Goal: Information Seeking & Learning: Learn about a topic

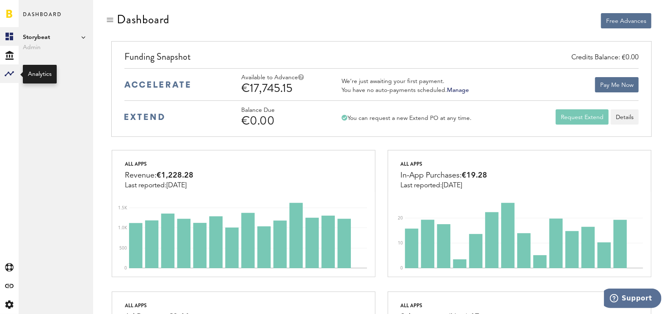
click at [3, 72] on div at bounding box center [9, 73] width 19 height 19
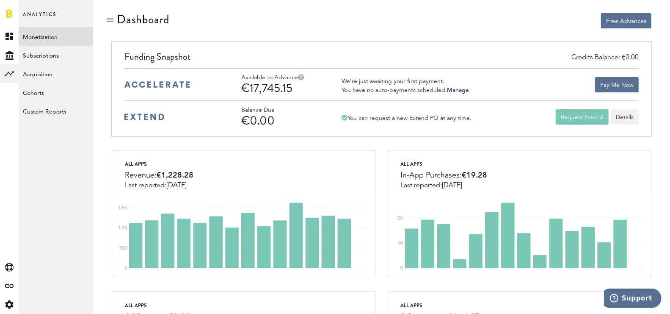
click at [55, 30] on link "Monetization" at bounding box center [56, 36] width 74 height 19
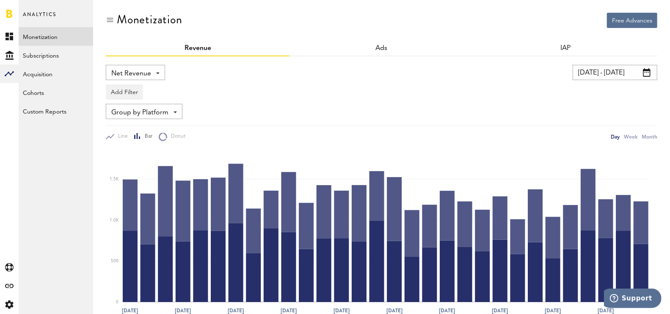
click at [618, 65] on input "[DATE] - [DATE]" at bounding box center [614, 72] width 85 height 15
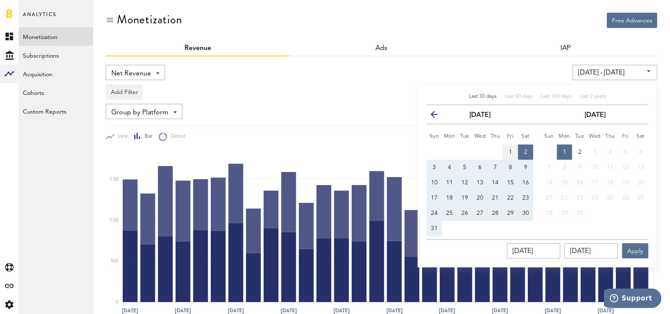
click at [511, 154] on span "1" at bounding box center [510, 152] width 3 height 6
type input "[DATE] - [DATE]"
type input "[DATE]"
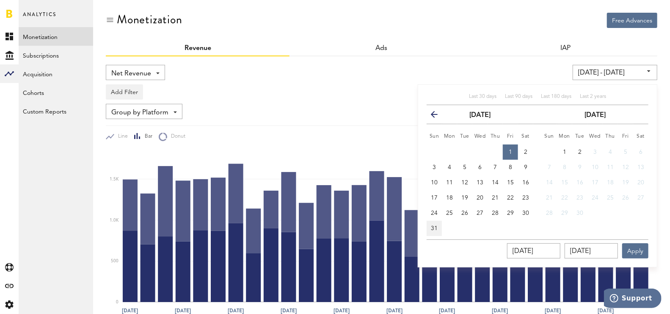
click at [432, 232] on button "31" at bounding box center [433, 227] width 15 height 15
type input "[DATE] - [DATE]"
type input "[DATE]"
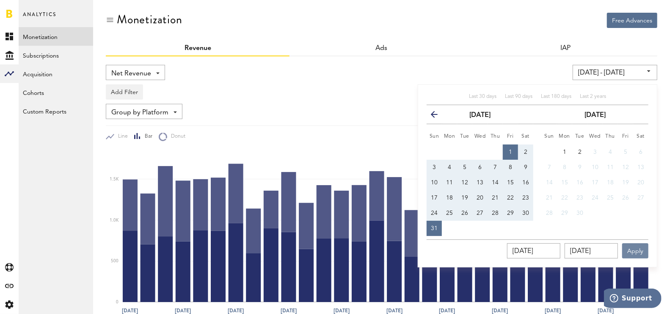
click at [644, 252] on button "Apply" at bounding box center [635, 250] width 26 height 15
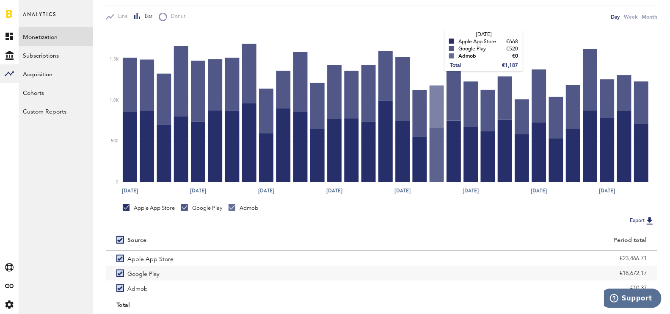
scroll to position [147, 0]
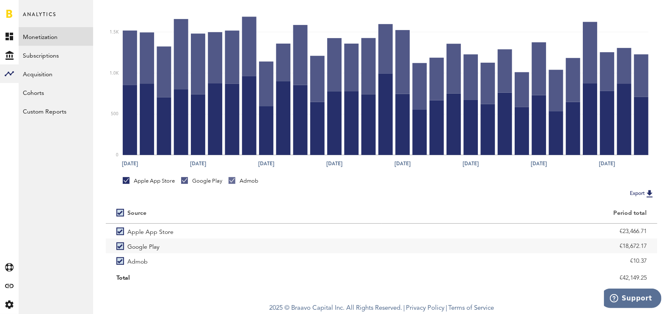
click at [634, 274] on div "€42,149.25" at bounding box center [519, 277] width 255 height 13
copy div "42,149.25"
click at [50, 59] on link "Subscriptions" at bounding box center [56, 55] width 74 height 19
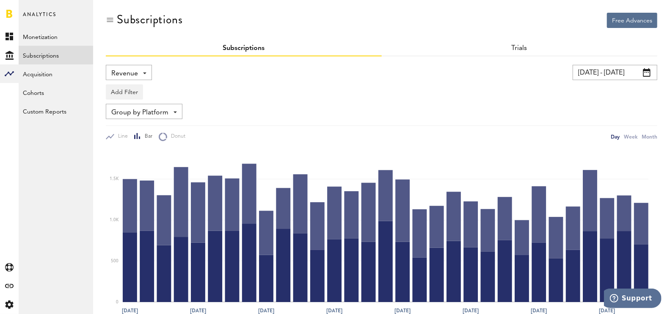
click at [138, 72] on div "Revenue Revenue MRR Actives Trial Status Billing Retries New Subscriptions Rene…" at bounding box center [129, 72] width 46 height 15
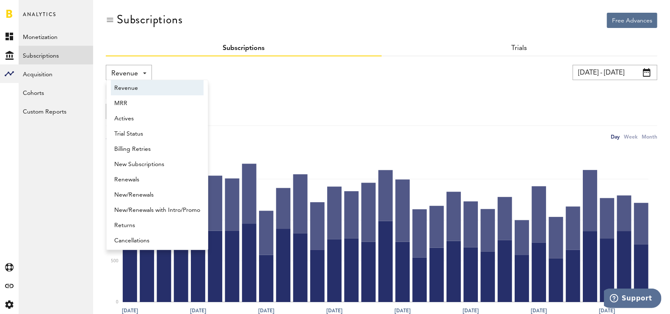
click at [270, 84] on div "Add Filter Platforms Apps Subscriptions Subscription durations Countries" at bounding box center [381, 89] width 551 height 19
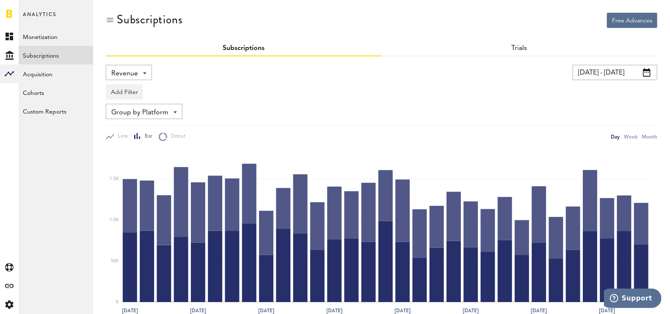
click at [139, 74] on div "Revenue Revenue MRR Actives Trial Status Billing Retries New Subscriptions Rene…" at bounding box center [129, 72] width 46 height 15
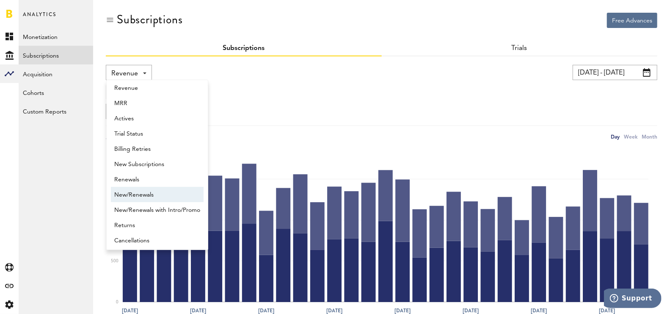
click at [159, 195] on span "New/Renewals" at bounding box center [157, 194] width 86 height 14
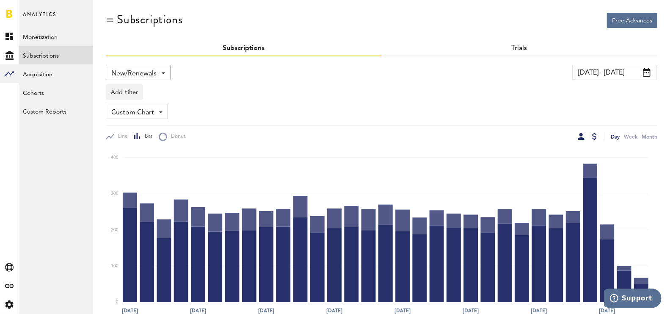
click at [594, 137] on div at bounding box center [594, 136] width 5 height 7
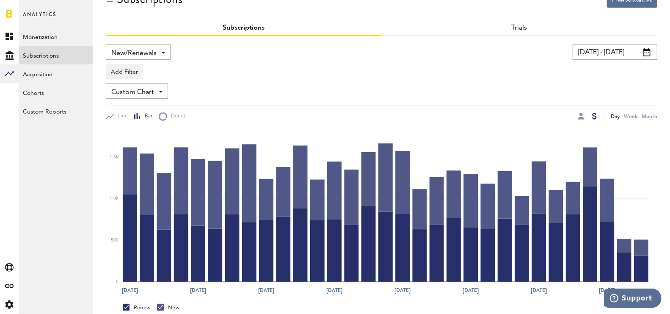
scroll to position [24, 0]
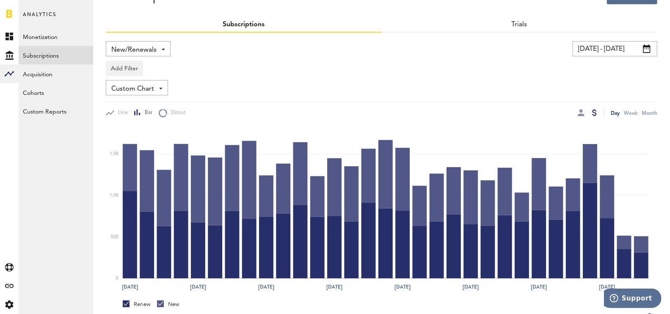
click at [168, 300] on div "New" at bounding box center [168, 304] width 22 height 8
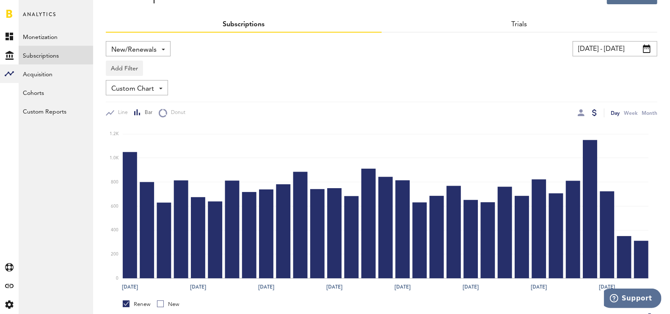
click at [168, 300] on div "New" at bounding box center [168, 304] width 22 height 8
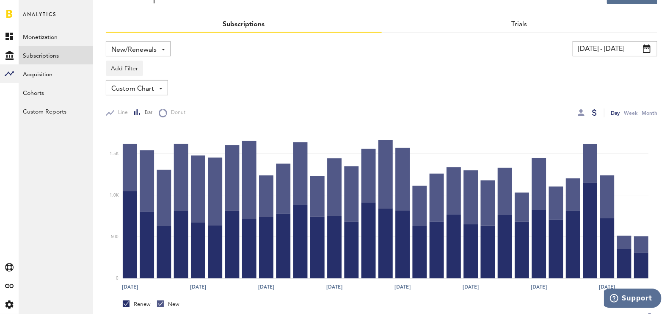
click at [131, 303] on div "Renew" at bounding box center [137, 304] width 28 height 8
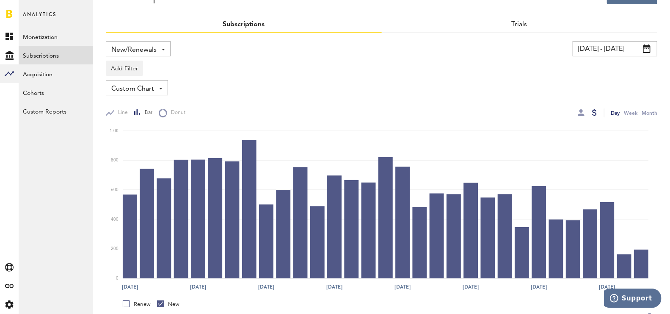
click at [131, 303] on div "Renew" at bounding box center [137, 304] width 28 height 8
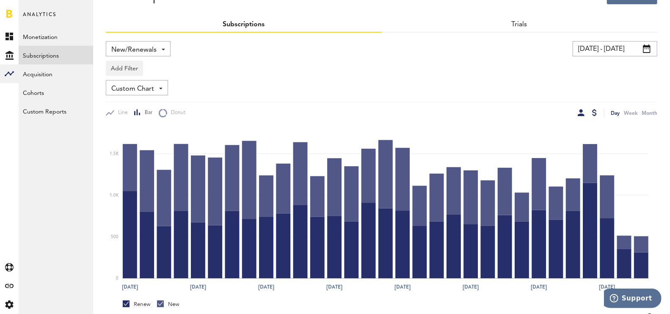
click at [583, 113] on div at bounding box center [581, 112] width 7 height 7
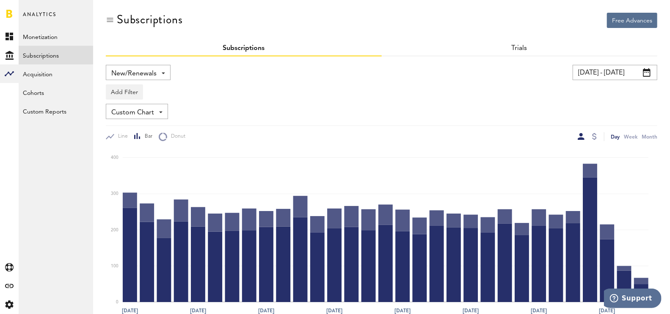
click at [151, 69] on span "New/Renewals" at bounding box center [133, 73] width 45 height 14
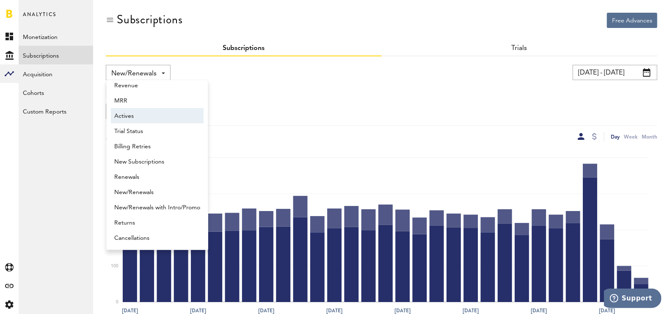
click at [149, 112] on span "Actives" at bounding box center [157, 116] width 86 height 14
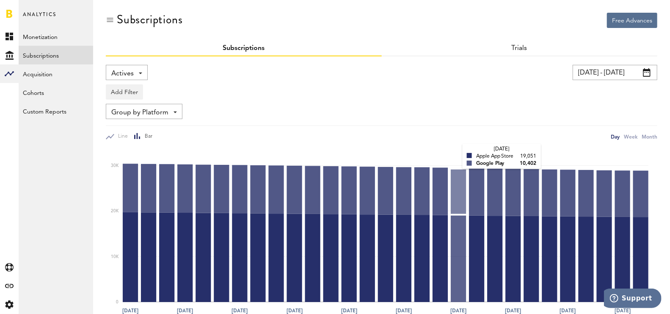
scroll to position [117, 0]
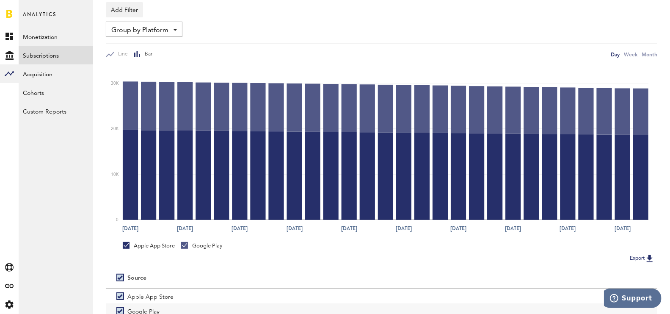
click at [645, 55] on div "Month" at bounding box center [649, 54] width 16 height 9
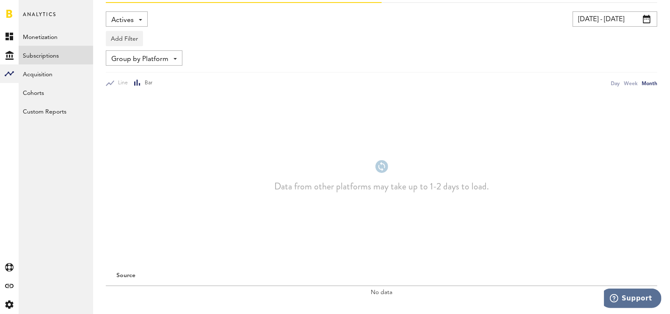
scroll to position [40, 0]
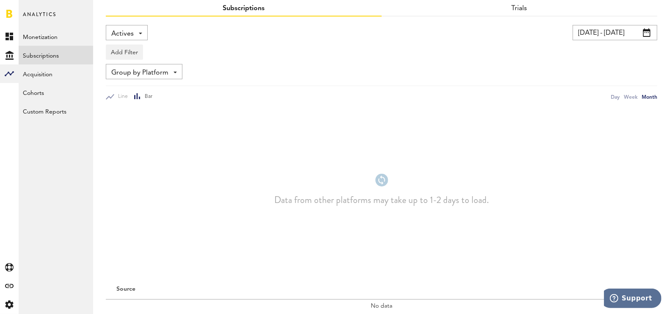
click at [601, 38] on input "[DATE] - [DATE]" at bounding box center [614, 32] width 85 height 15
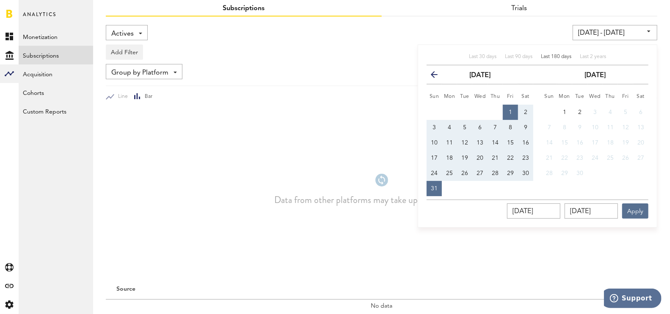
click at [545, 56] on span "Last 180 days" at bounding box center [556, 56] width 30 height 5
type input "[DATE] - [DATE]"
type input "[DATE]"
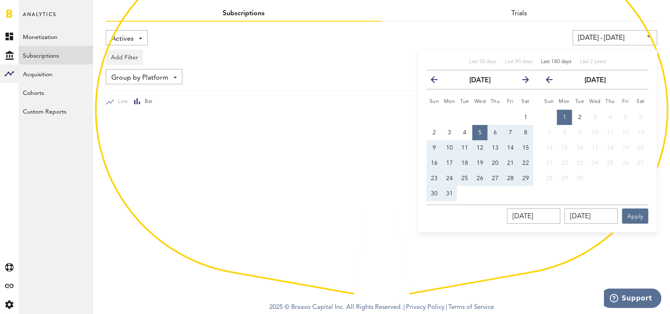
scroll to position [34, 0]
click at [635, 217] on button "Apply" at bounding box center [635, 216] width 26 height 15
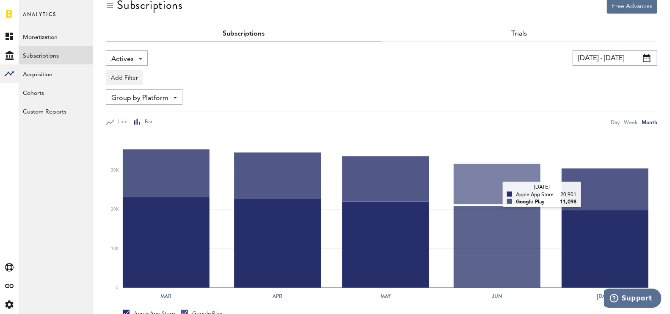
scroll to position [13, 0]
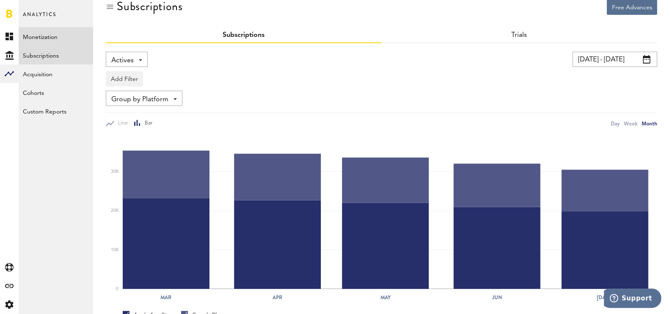
click at [59, 38] on link "Monetization" at bounding box center [56, 36] width 74 height 19
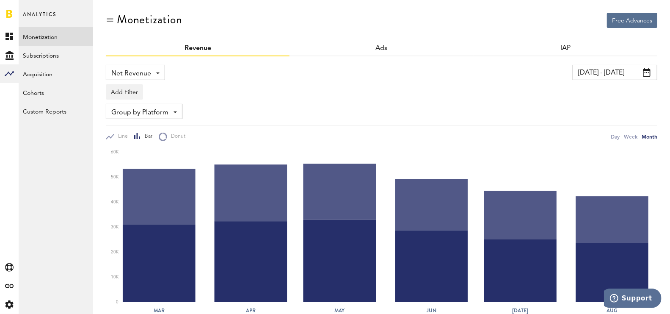
click at [591, 77] on input "[DATE] - [DATE]" at bounding box center [614, 72] width 85 height 15
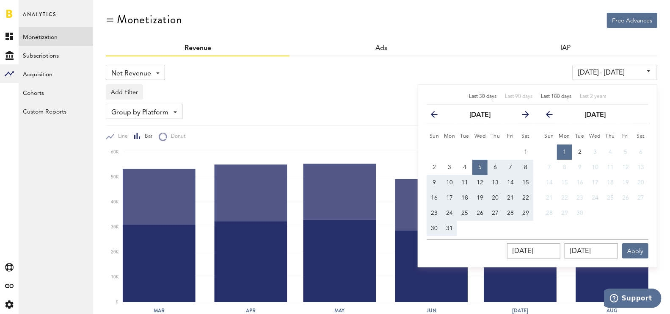
click at [492, 94] on span "Last 30 days" at bounding box center [483, 96] width 28 height 5
type input "[DATE] - [DATE]"
type input "[DATE]"
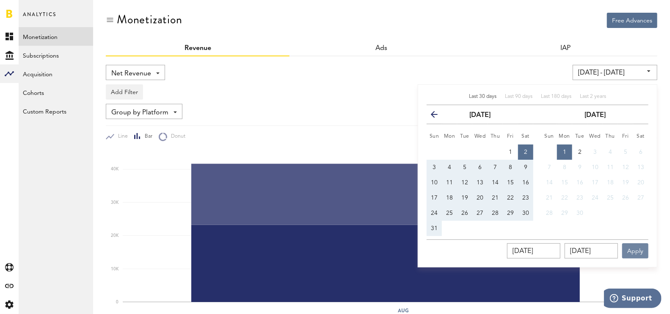
click at [643, 246] on button "Apply" at bounding box center [635, 250] width 26 height 15
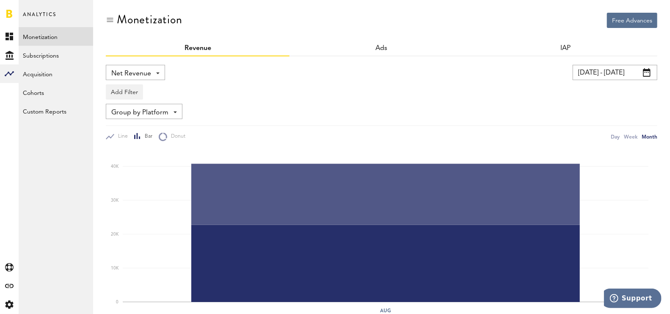
click at [620, 137] on div "Day Week Month" at bounding box center [634, 136] width 47 height 9
click at [619, 137] on div "Day" at bounding box center [615, 136] width 9 height 9
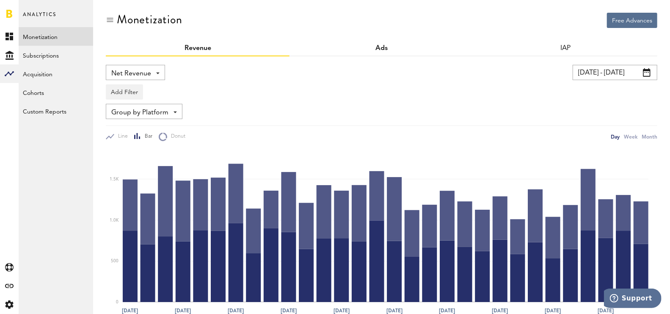
click at [384, 49] on link "Ads" at bounding box center [381, 48] width 12 height 7
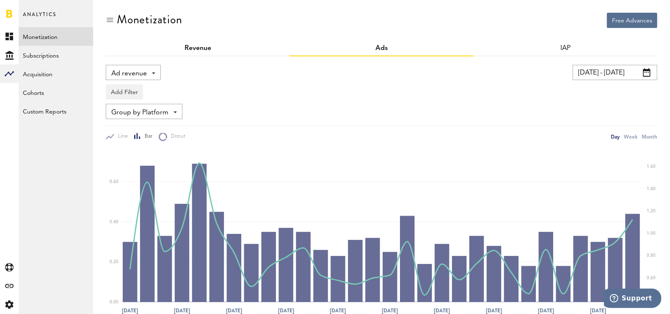
click at [198, 47] on link "Revenue" at bounding box center [197, 48] width 27 height 7
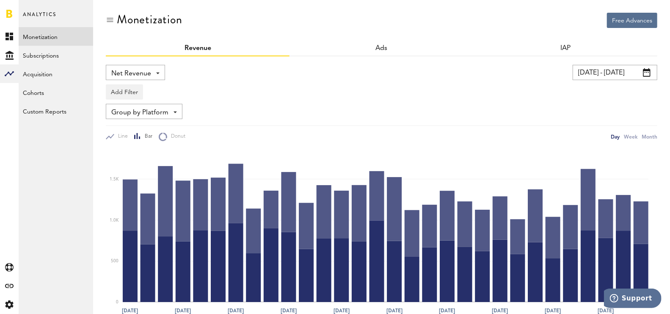
click at [575, 46] on div "IAP" at bounding box center [565, 48] width 184 height 15
click at [562, 46] on link "IAP" at bounding box center [565, 48] width 11 height 7
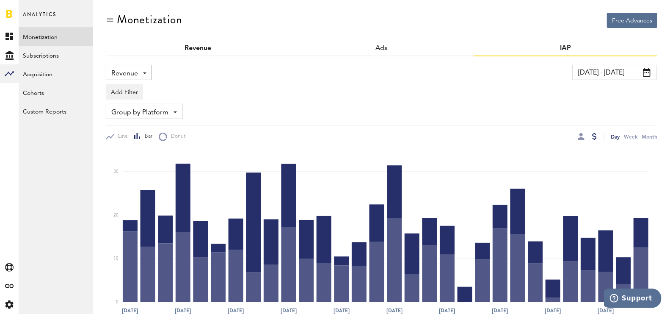
click at [185, 51] on link "Revenue" at bounding box center [197, 48] width 27 height 7
